Goal: Task Accomplishment & Management: Manage account settings

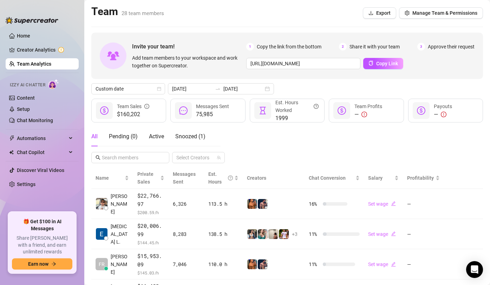
click at [206, 83] on div "Invite your team! Add team members to your workspace and work together on Super…" at bounding box center [286, 272] width 391 height 478
click at [236, 86] on input "[DATE]" at bounding box center [243, 89] width 40 height 8
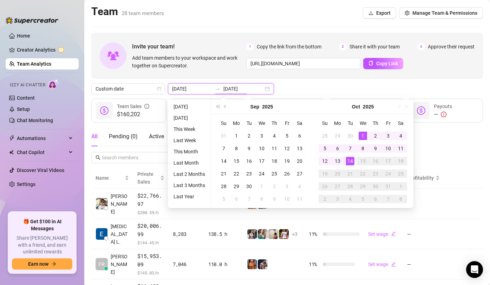
type input "[DATE]"
click at [347, 162] on div "14" at bounding box center [350, 161] width 8 height 8
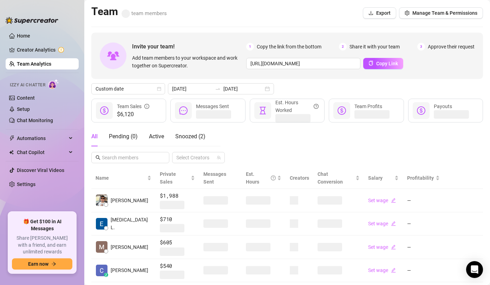
type input "[DATE]"
click at [347, 162] on div "All Pending ( 0 ) Active Snoozed ( 2 ) Select Creators" at bounding box center [286, 145] width 391 height 37
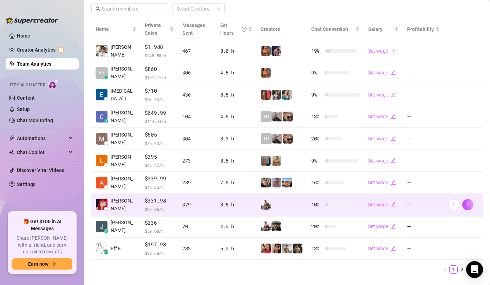
scroll to position [164, 0]
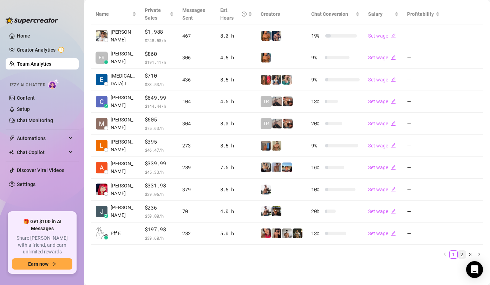
click at [459, 256] on link "2" at bounding box center [462, 255] width 8 height 8
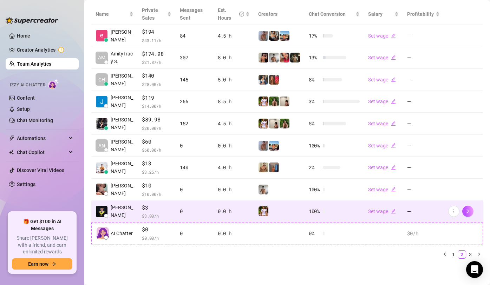
scroll to position [149, 0]
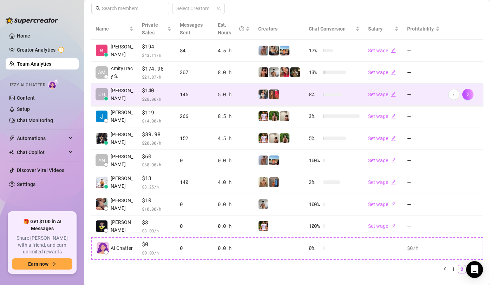
click at [354, 92] on td "8 %" at bounding box center [333, 95] width 59 height 22
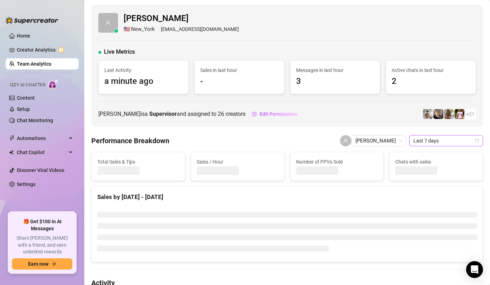
click at [427, 141] on span "Last 7 days" at bounding box center [445, 140] width 65 height 11
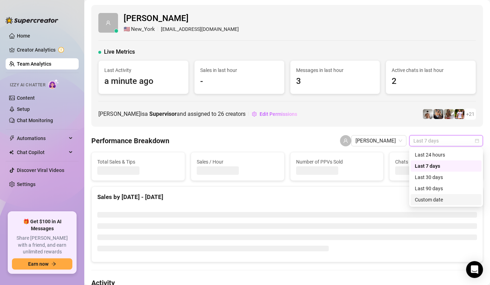
click at [429, 201] on div "Custom date" at bounding box center [446, 200] width 62 height 8
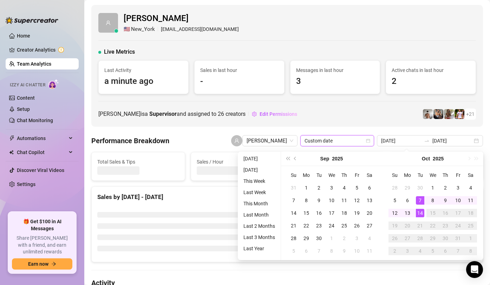
type input "[DATE]"
click at [421, 210] on div "14" at bounding box center [420, 213] width 8 height 8
type input "[DATE]"
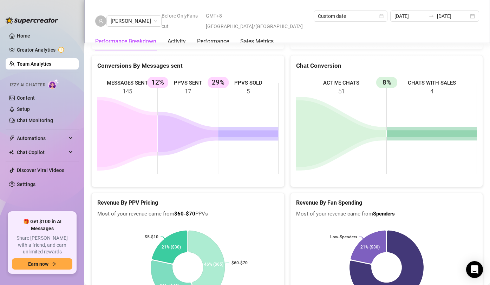
scroll to position [1038, 0]
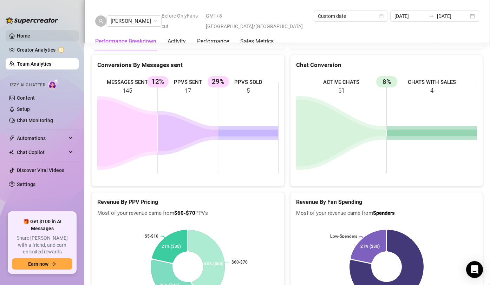
drag, startPoint x: 49, startPoint y: 66, endPoint x: 31, endPoint y: 34, distance: 36.8
click at [49, 66] on link "Team Analytics" at bounding box center [34, 64] width 34 height 6
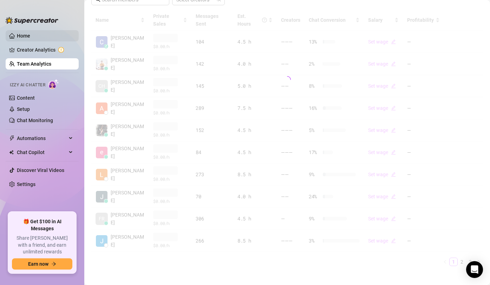
click at [30, 34] on link "Home" at bounding box center [23, 36] width 13 height 6
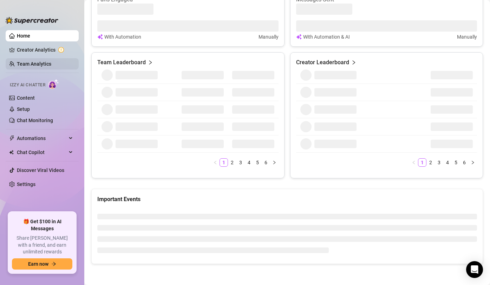
click at [46, 66] on link "Team Analytics" at bounding box center [34, 64] width 34 height 6
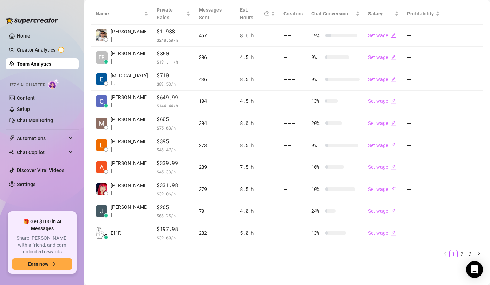
scroll to position [164, 0]
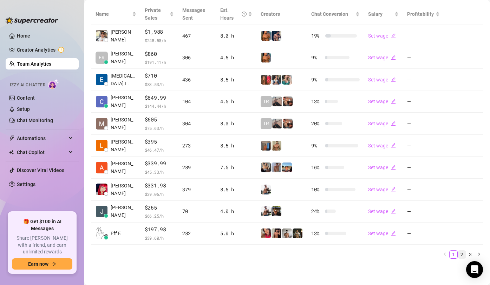
click at [463, 252] on link "2" at bounding box center [462, 255] width 8 height 8
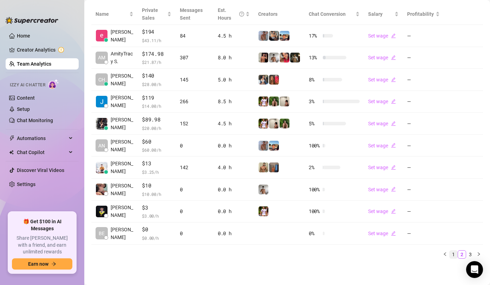
click at [456, 252] on link "1" at bounding box center [453, 255] width 8 height 8
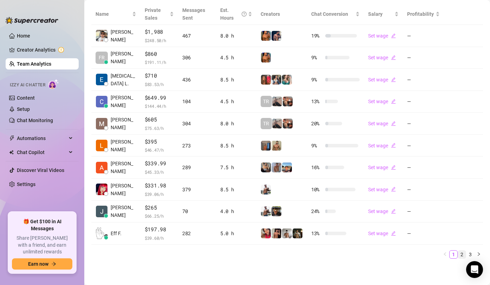
click at [461, 254] on link "2" at bounding box center [462, 255] width 8 height 8
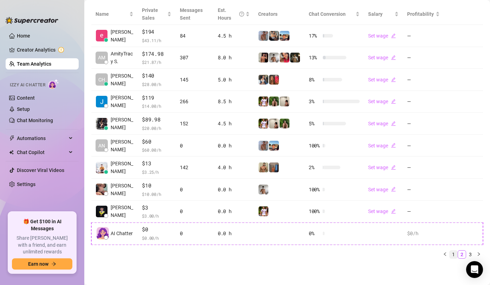
click at [455, 255] on link "1" at bounding box center [453, 255] width 8 height 8
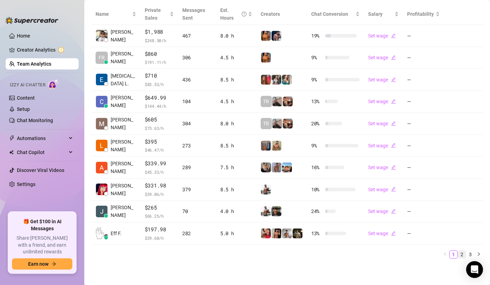
click at [463, 256] on link "2" at bounding box center [462, 255] width 8 height 8
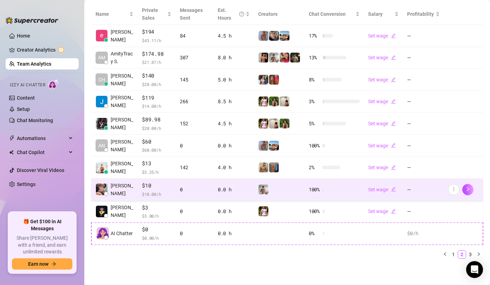
drag, startPoint x: 451, startPoint y: 255, endPoint x: 358, endPoint y: 198, distance: 109.0
click at [451, 255] on link "1" at bounding box center [453, 255] width 8 height 8
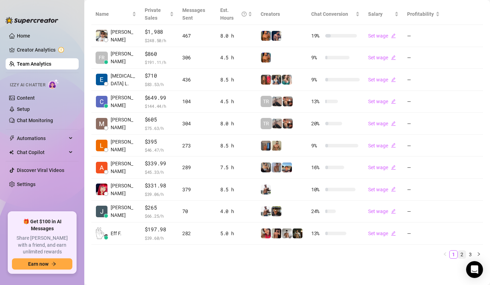
click at [462, 251] on link "2" at bounding box center [462, 255] width 8 height 8
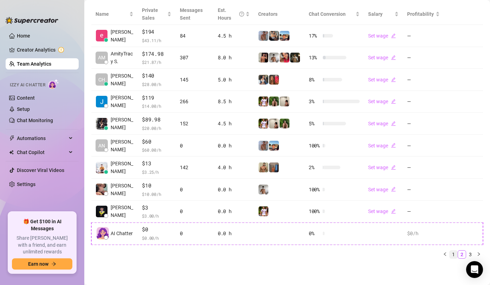
click at [451, 258] on li "1" at bounding box center [453, 254] width 8 height 8
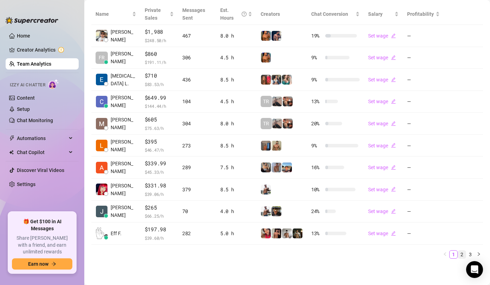
click at [460, 255] on link "2" at bounding box center [462, 255] width 8 height 8
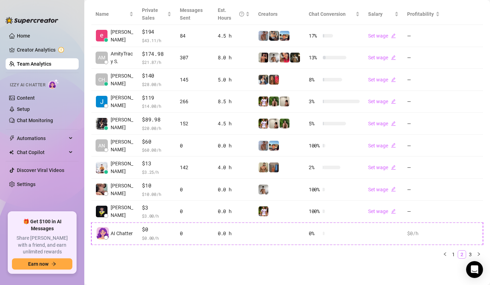
click at [458, 253] on link "2" at bounding box center [462, 255] width 8 height 8
click at [455, 253] on link "1" at bounding box center [453, 255] width 8 height 8
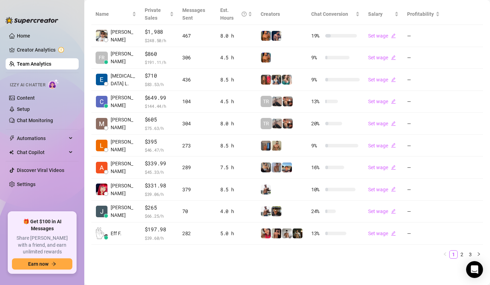
click at [367, 258] on ul "1 2 3" at bounding box center [286, 254] width 391 height 8
